Goal: Find specific page/section: Find specific page/section

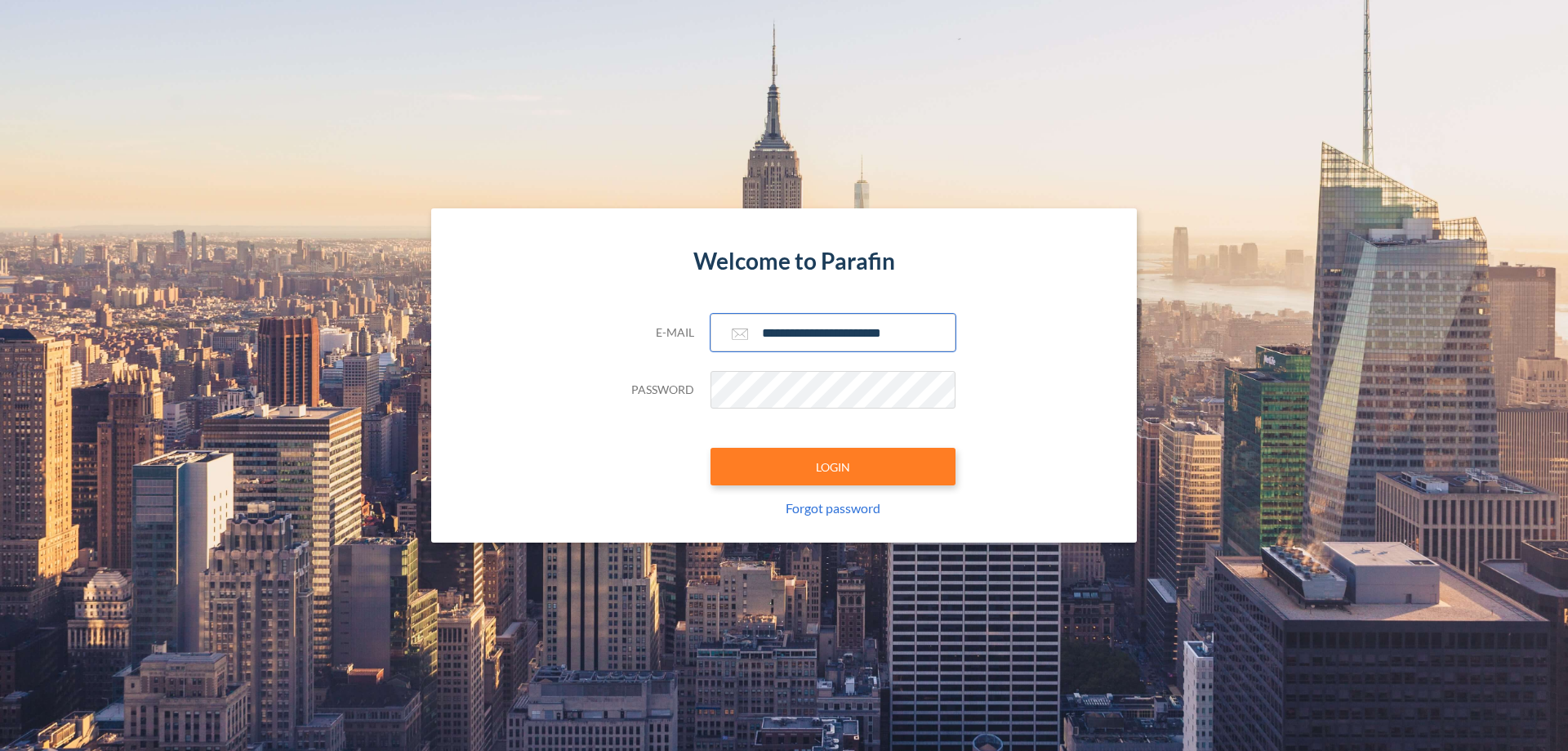
type input "**********"
click at [833, 466] on button "LOGIN" at bounding box center [833, 466] width 245 height 37
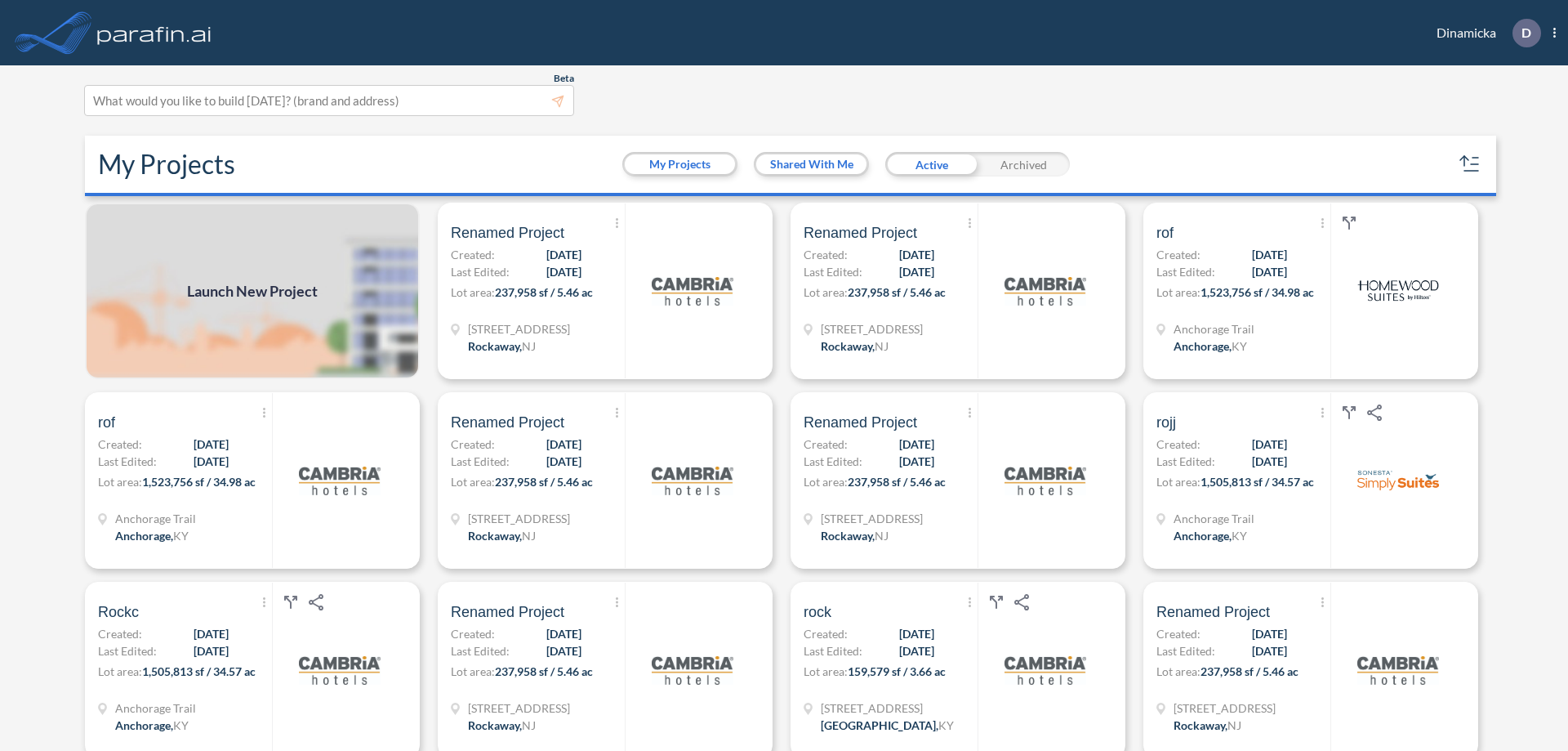
scroll to position [4, 0]
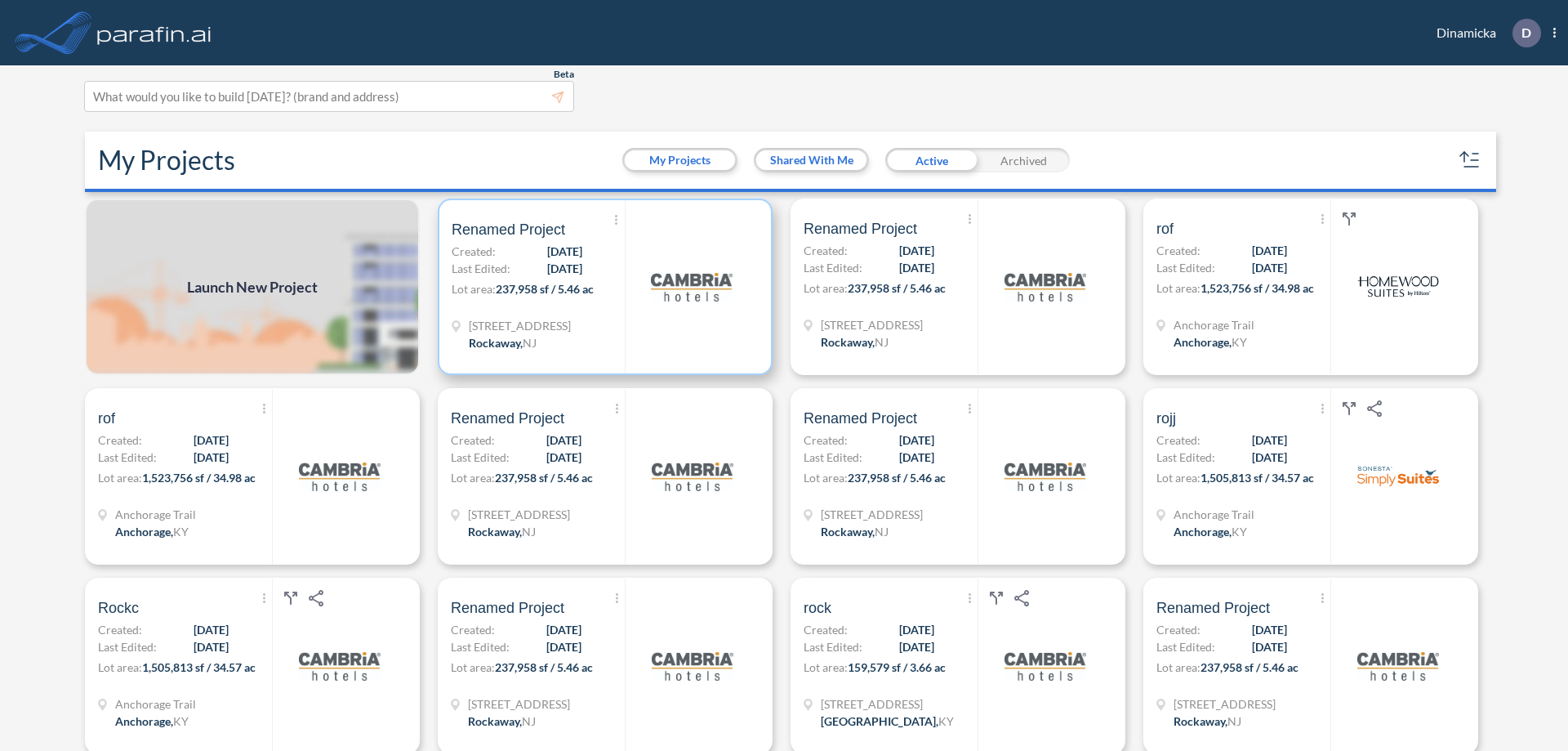
click at [602, 287] on p "Lot area: 237,958 sf / 5.46 ac" at bounding box center [537, 292] width 173 height 23
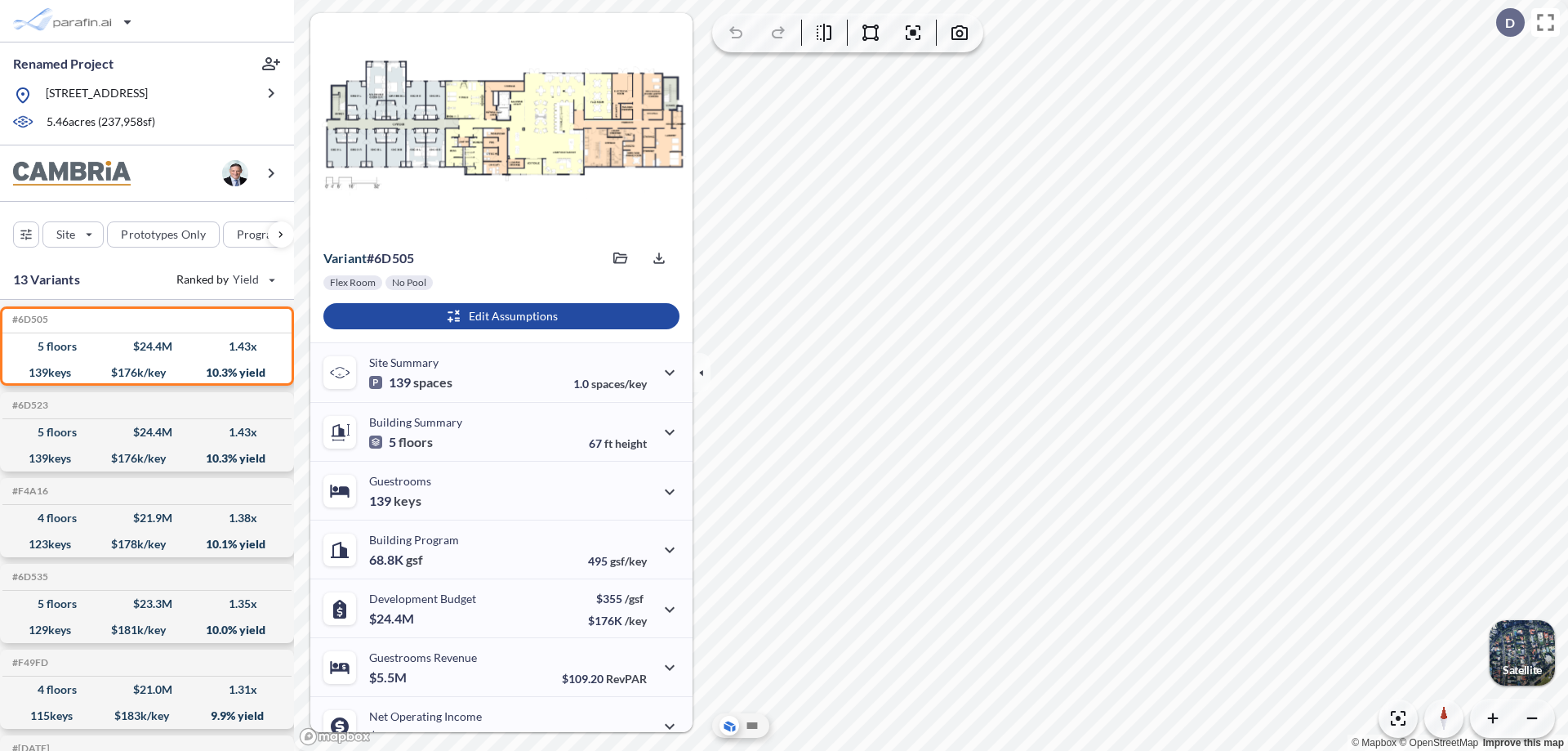
scroll to position [82, 0]
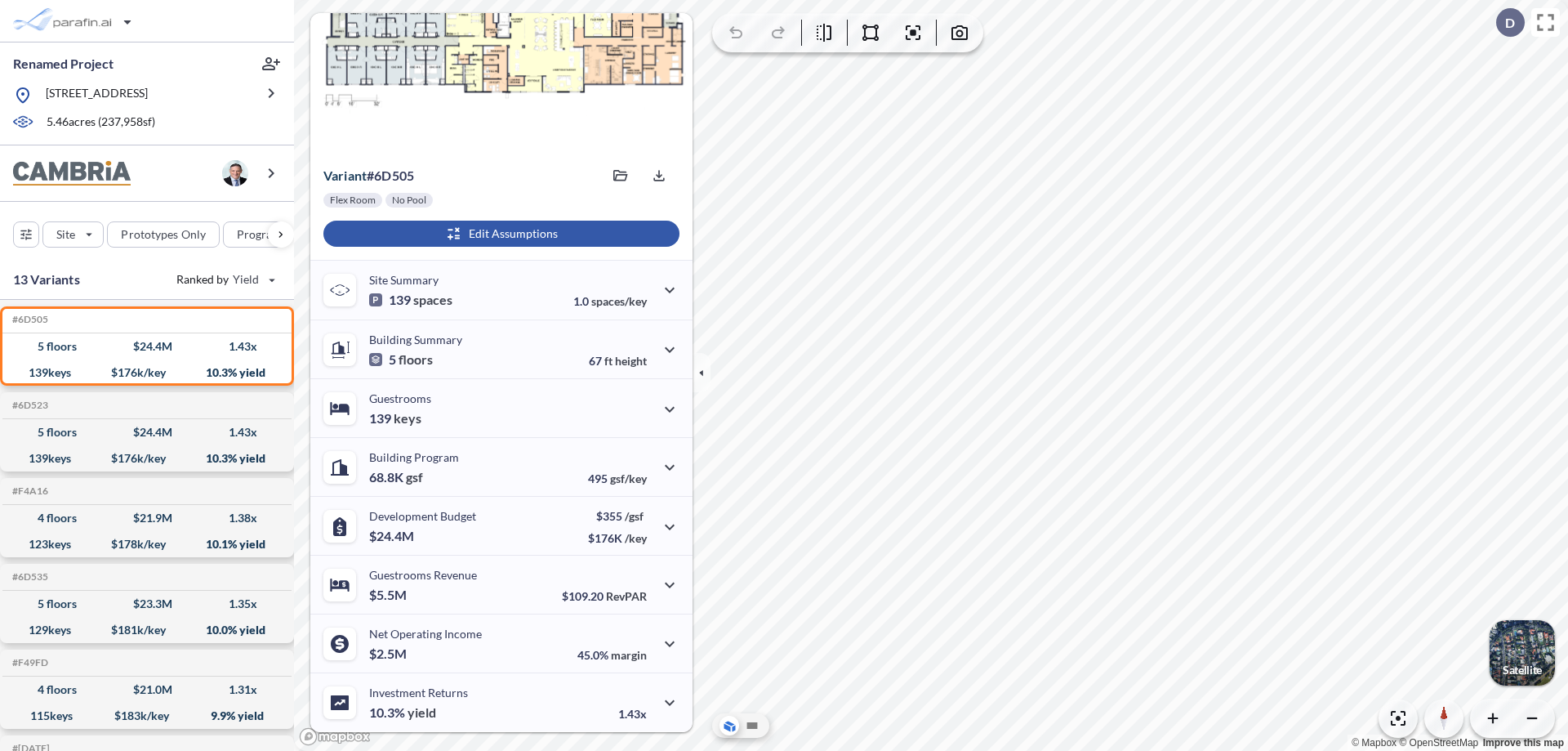
click at [499, 234] on div "button" at bounding box center [501, 233] width 356 height 26
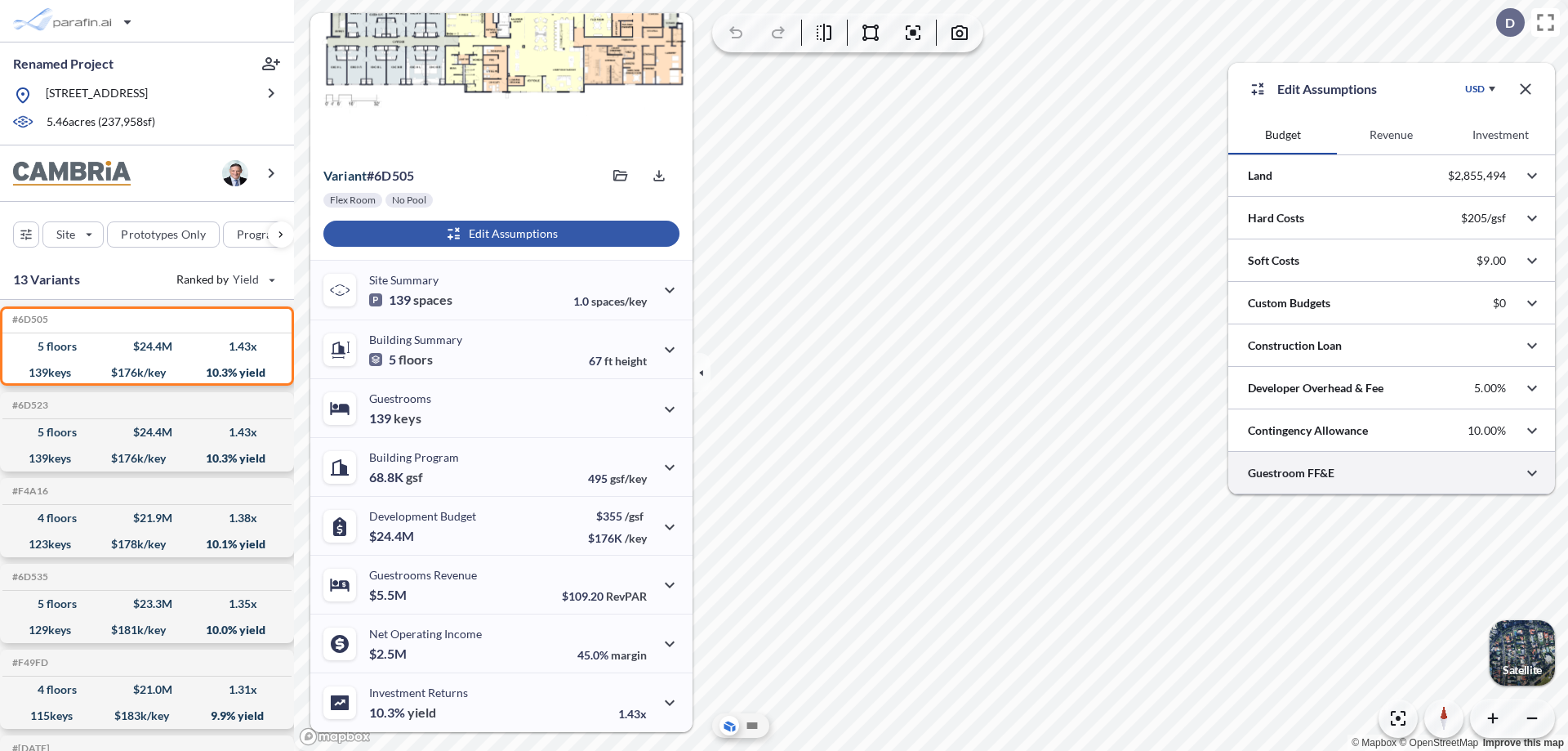
click at [1392, 473] on div at bounding box center [1392, 472] width 327 height 42
